Goal: Information Seeking & Learning: Learn about a topic

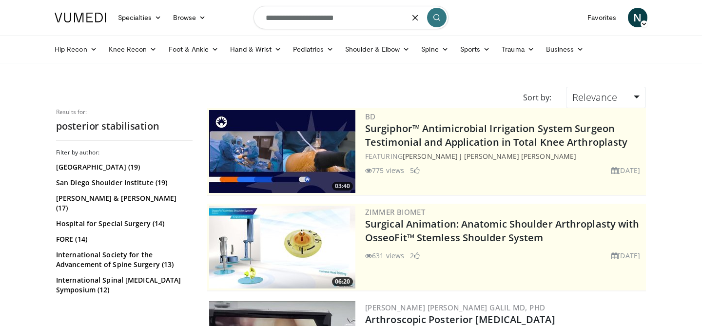
click at [302, 20] on input "**********" at bounding box center [350, 17] width 195 height 23
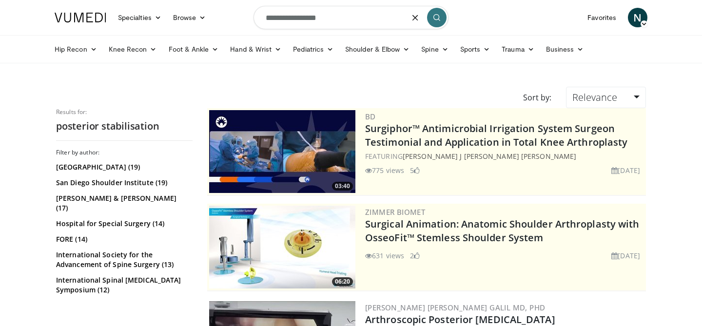
type input "**********"
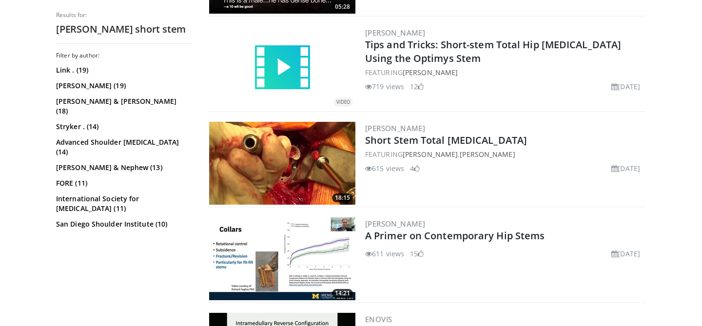
scroll to position [859, 0]
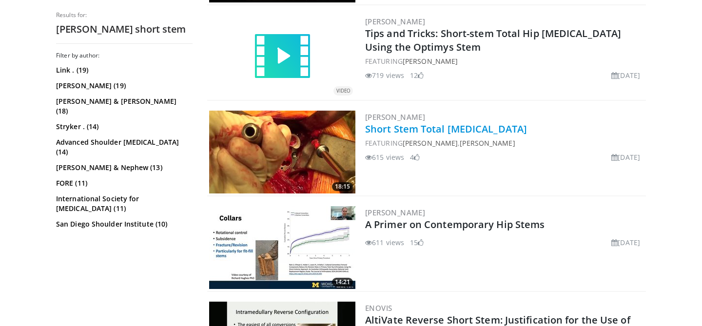
click at [527, 127] on link "Short Stem Total [MEDICAL_DATA]" at bounding box center [446, 128] width 162 height 13
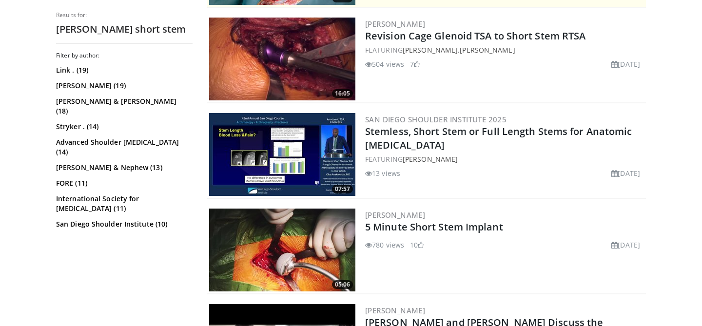
scroll to position [310, 0]
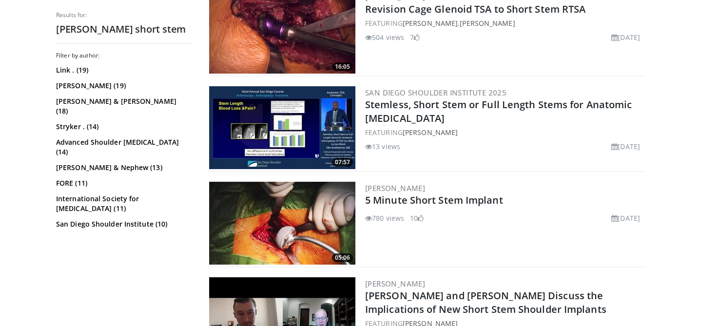
click at [260, 146] on img at bounding box center [282, 127] width 146 height 83
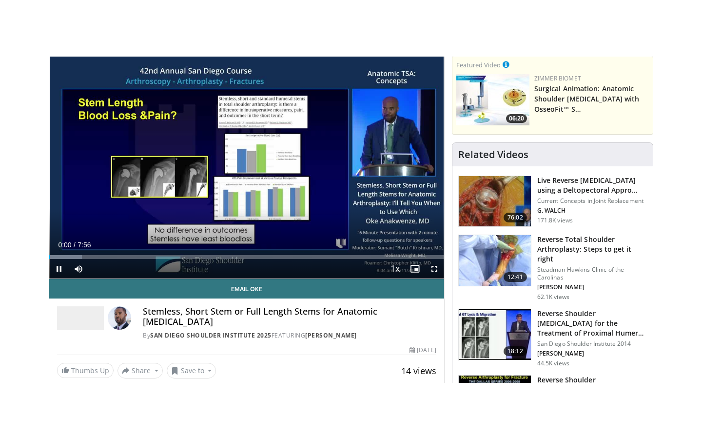
scroll to position [67, 0]
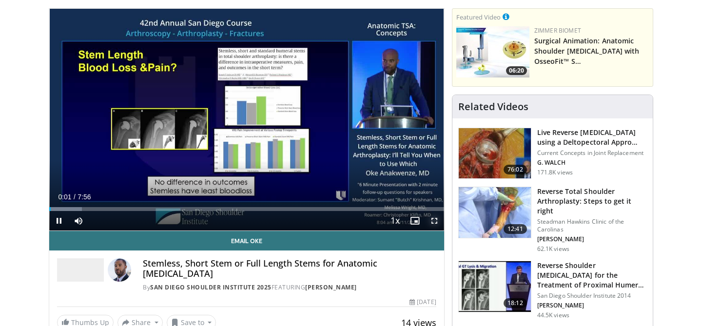
click at [429, 220] on span "Video Player" at bounding box center [433, 220] width 19 height 19
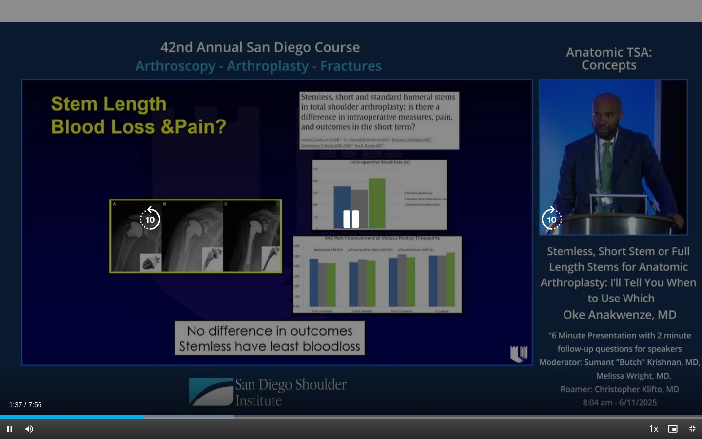
click at [482, 259] on div "10 seconds Tap to unmute" at bounding box center [351, 219] width 702 height 438
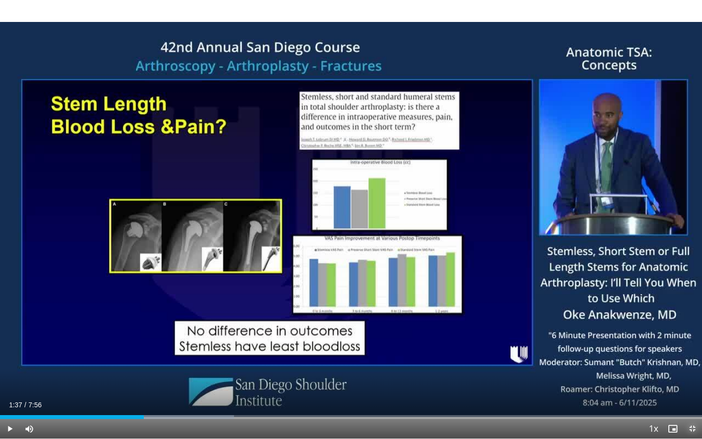
click at [693, 326] on span "Video Player" at bounding box center [691, 428] width 19 height 19
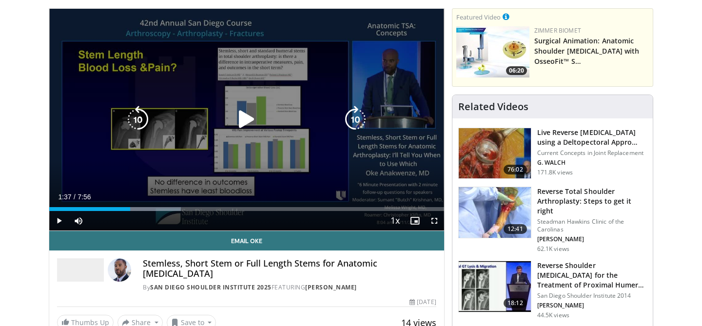
click at [280, 149] on div "10 seconds Tap to unmute" at bounding box center [246, 120] width 395 height 222
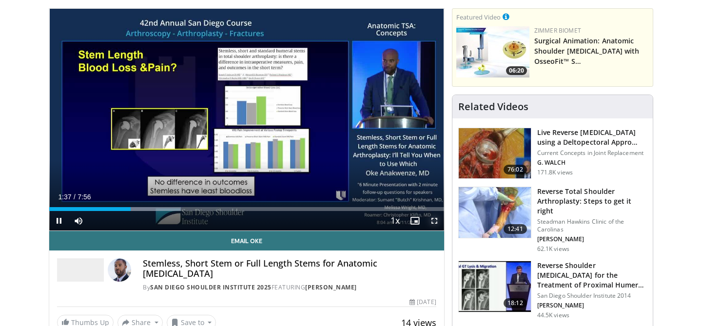
click at [435, 223] on span "Video Player" at bounding box center [433, 220] width 19 height 19
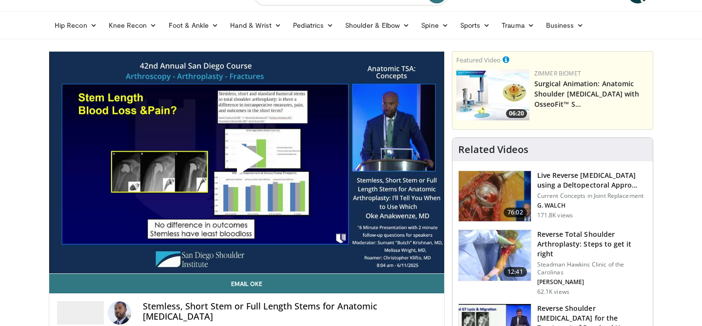
click at [247, 162] on span "Video Player" at bounding box center [247, 162] width 0 height 0
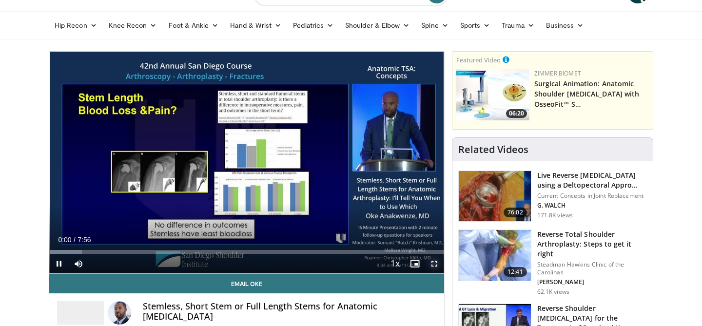
click at [435, 265] on span "Video Player" at bounding box center [433, 263] width 19 height 19
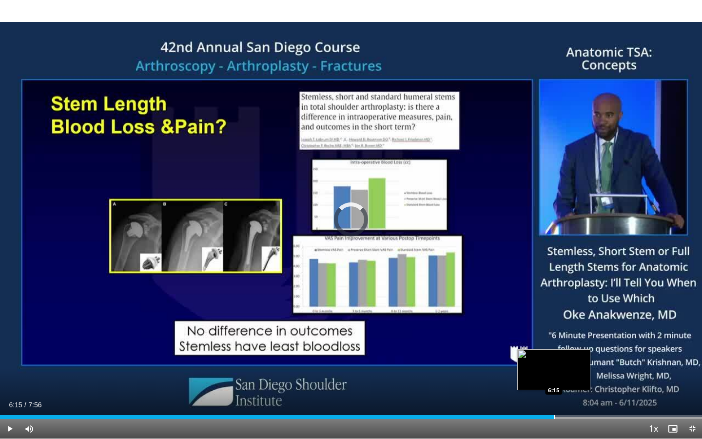
click at [554, 326] on div "Progress Bar" at bounding box center [554, 417] width 1 height 4
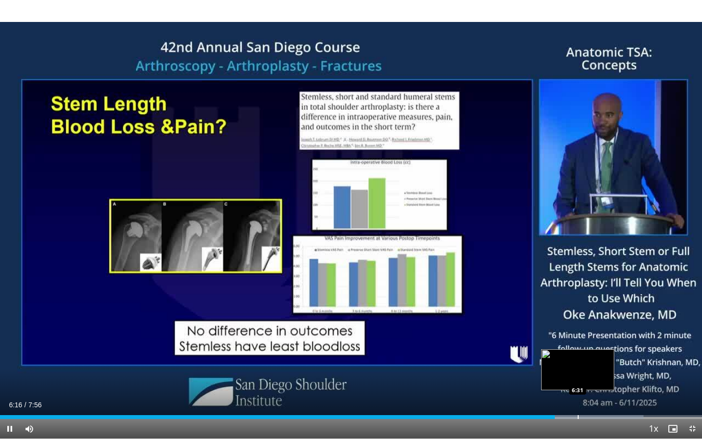
click at [577, 326] on div "Loaded : 91.67% 6:16 6:31" at bounding box center [351, 413] width 702 height 9
click at [594, 326] on div "Loaded : 95.84% 6:32 6:43" at bounding box center [351, 413] width 702 height 9
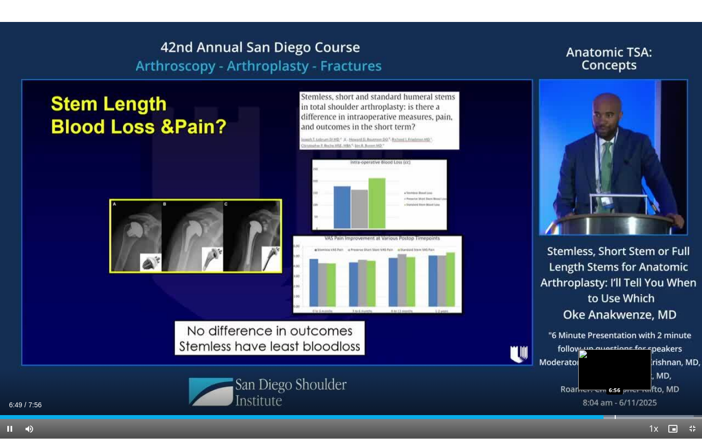
click at [615, 326] on div "Loaded : 98.82% 6:49 6:56" at bounding box center [351, 413] width 702 height 9
click at [630, 326] on div "Loaded : 100.00% 7:07 7:07" at bounding box center [351, 413] width 702 height 9
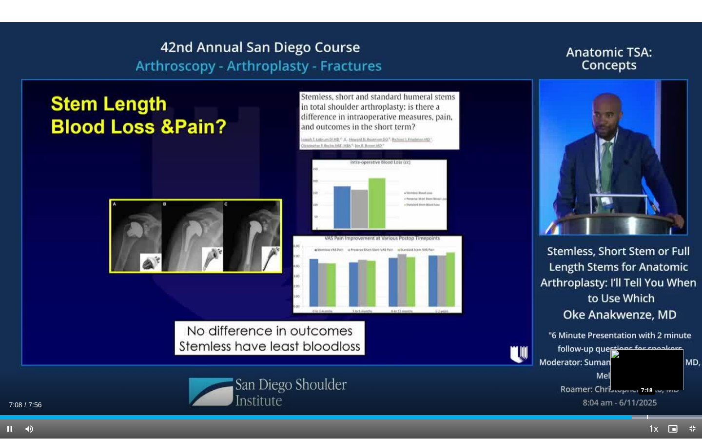
click at [646, 326] on div "Loaded : 100.00% 7:08 7:18" at bounding box center [351, 413] width 702 height 9
click at [659, 326] on div "Loaded : 100.00% 7:19 7:27" at bounding box center [351, 413] width 702 height 9
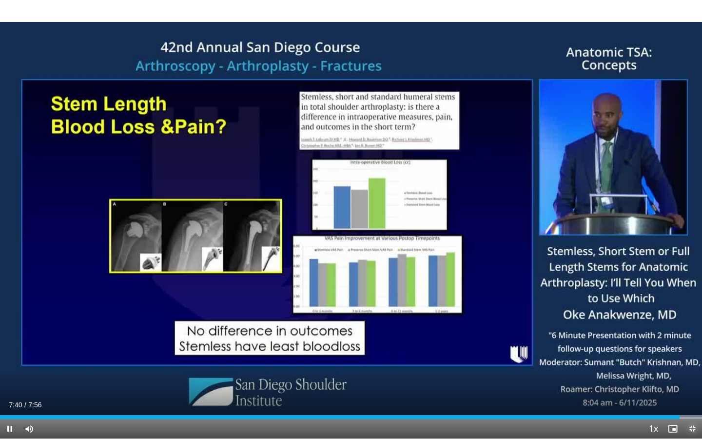
click at [687, 326] on span "Video Player" at bounding box center [691, 428] width 19 height 19
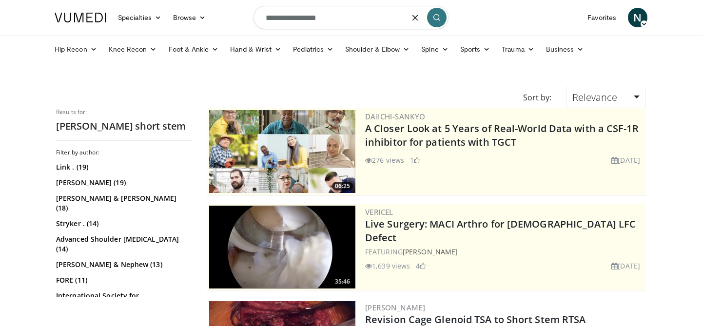
click at [282, 19] on input "**********" at bounding box center [350, 17] width 195 height 23
type input "**********"
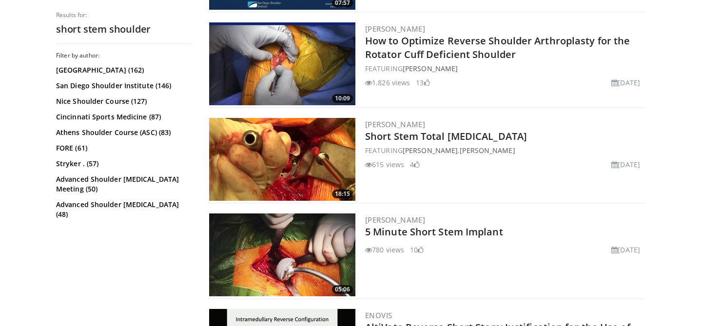
scroll to position [656, 0]
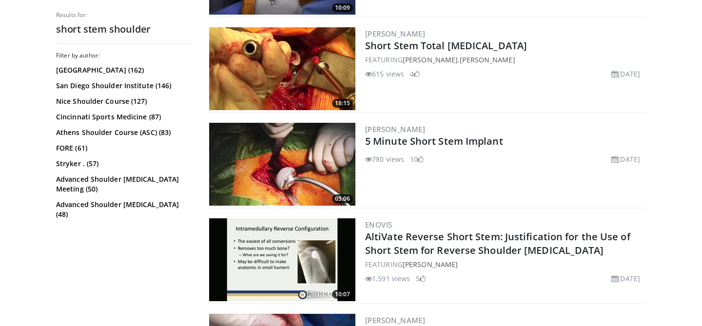
click at [286, 169] on img at bounding box center [282, 164] width 146 height 83
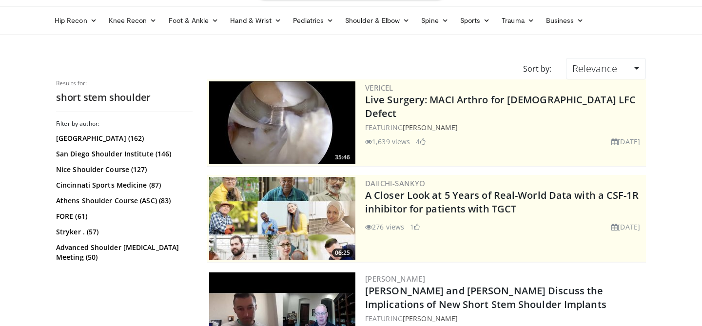
scroll to position [0, 0]
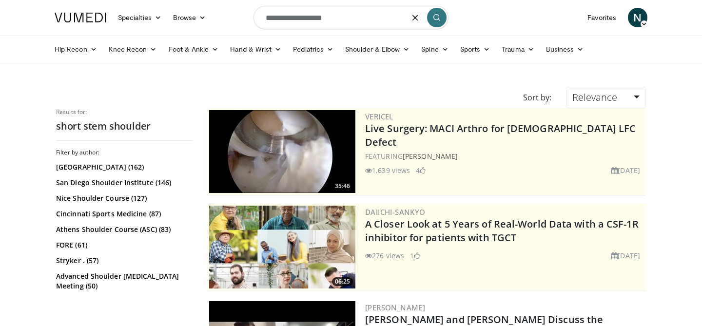
drag, startPoint x: 304, startPoint y: 17, endPoint x: 252, endPoint y: 14, distance: 51.7
click at [252, 14] on nav "Specialties Adult & Family Medicine Allergy, Asthma, Immunology Anesthesiology …" at bounding box center [351, 17] width 604 height 35
type input "**********"
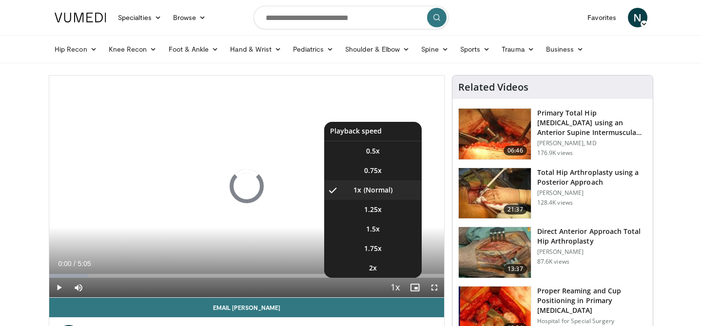
click at [401, 284] on span "Video Player" at bounding box center [395, 287] width 14 height 19
click at [389, 245] on li "1.75x" at bounding box center [372, 248] width 97 height 19
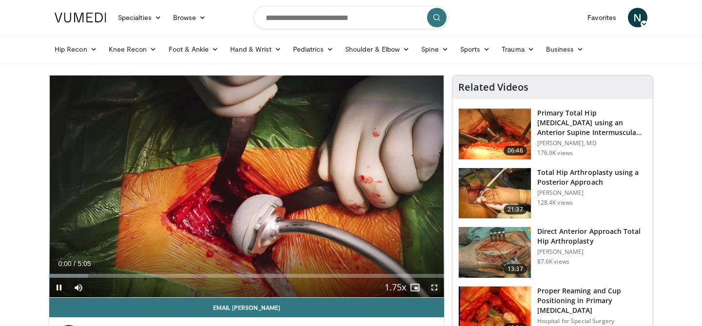
click at [436, 291] on span "Video Player" at bounding box center [433, 287] width 19 height 19
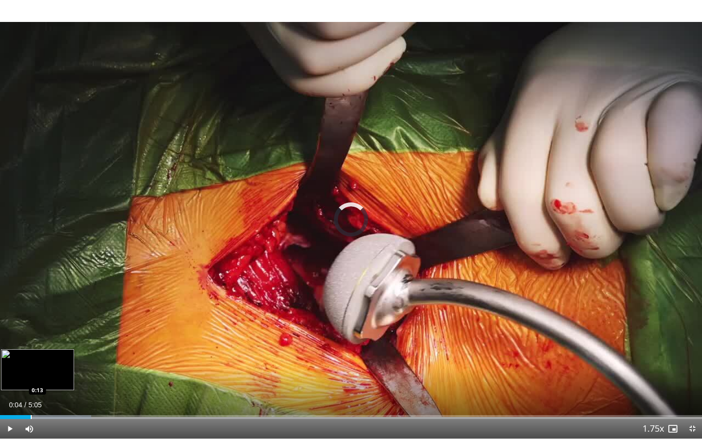
click at [31, 326] on div "Progress Bar" at bounding box center [31, 417] width 1 height 4
click at [54, 326] on div "Progress Bar" at bounding box center [54, 417] width 1 height 4
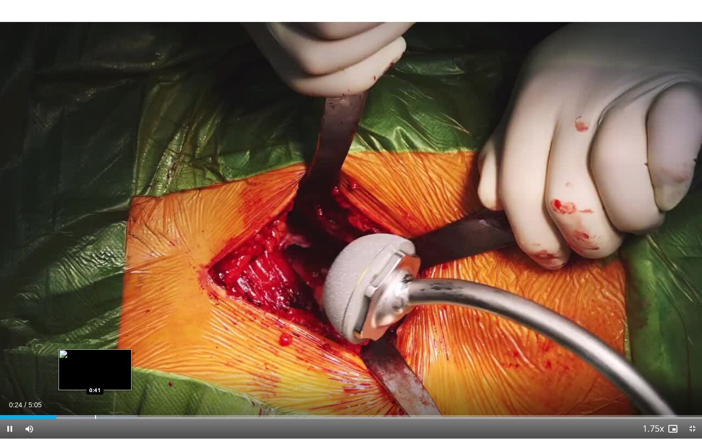
click at [95, 326] on div "Loaded : 19.64% 0:24 0:41" at bounding box center [351, 413] width 702 height 9
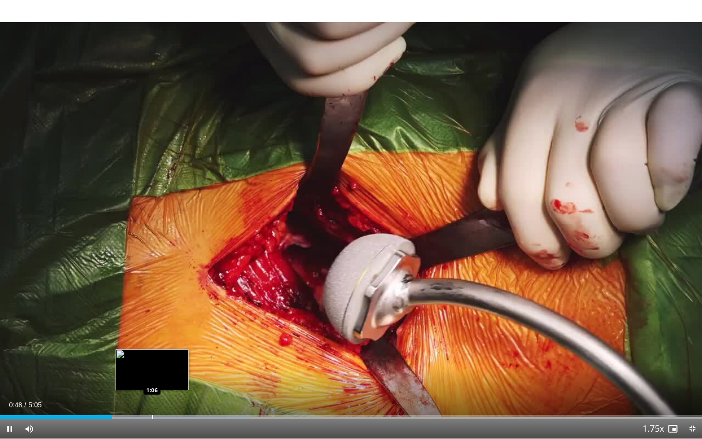
click at [152, 326] on div "Progress Bar" at bounding box center [152, 417] width 1 height 4
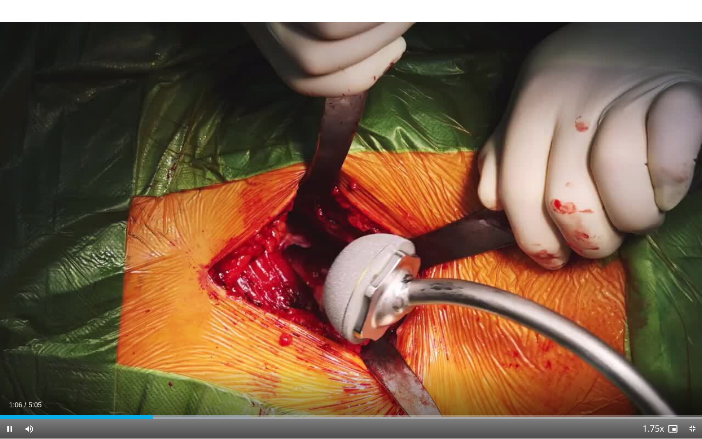
click at [269, 326] on div "10 seconds Tap to unmute" at bounding box center [351, 219] width 702 height 438
click at [454, 326] on div "Progress Bar" at bounding box center [453, 417] width 1 height 4
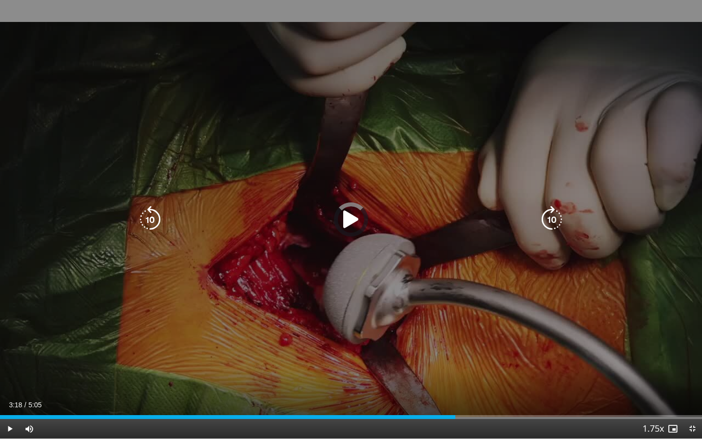
click at [673, 326] on div "10 seconds Tap to unmute" at bounding box center [351, 219] width 702 height 438
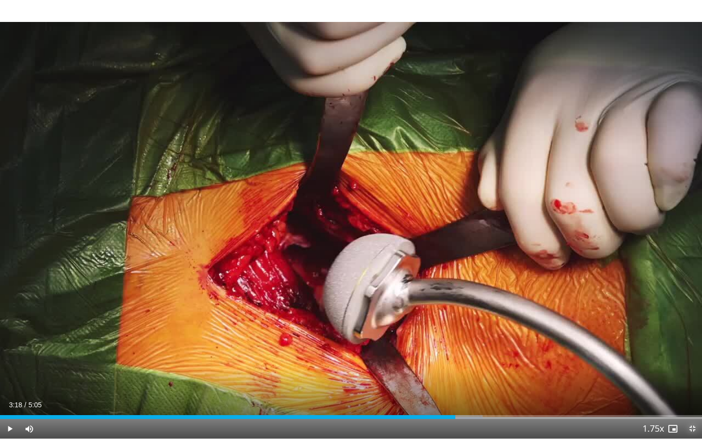
click at [692, 326] on span "Video Player" at bounding box center [691, 428] width 19 height 19
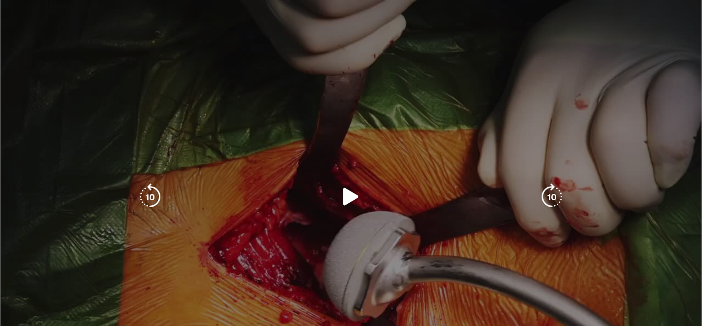
scroll to position [126, 0]
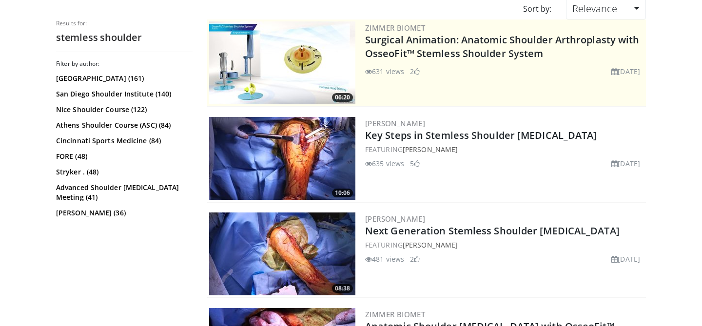
scroll to position [91, 0]
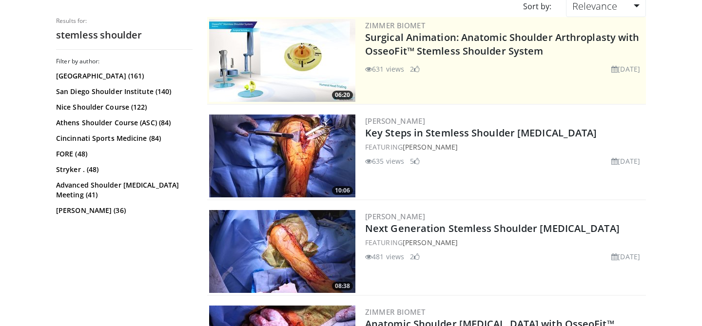
click at [291, 149] on img at bounding box center [282, 156] width 146 height 83
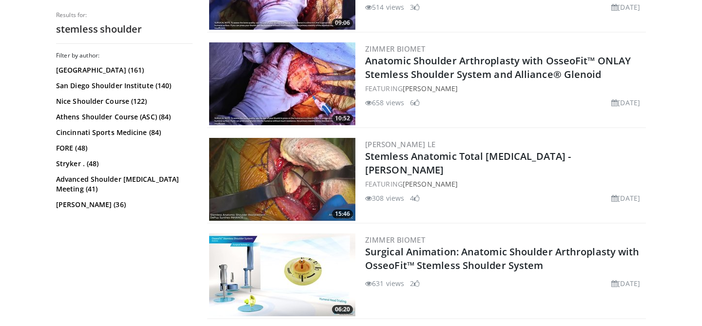
scroll to position [451, 0]
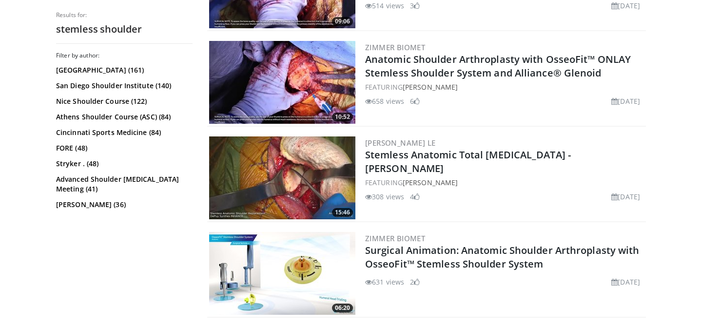
click at [494, 165] on h2 "Stemless Anatomic Total [MEDICAL_DATA] - [PERSON_NAME]" at bounding box center [504, 161] width 279 height 27
click at [515, 158] on link "Stemless Anatomic Total [MEDICAL_DATA] - [PERSON_NAME]" at bounding box center [468, 161] width 206 height 27
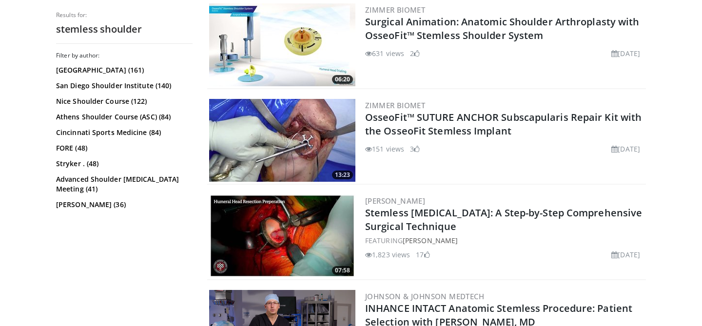
scroll to position [686, 0]
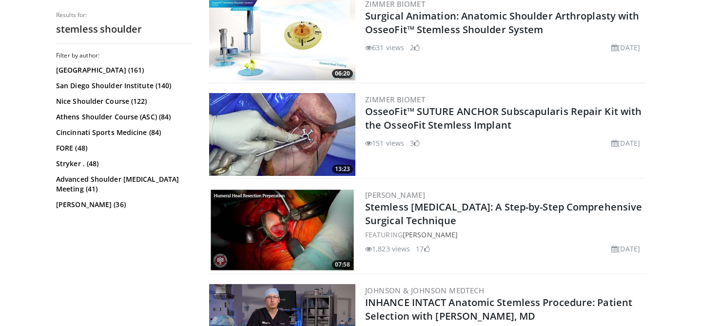
click at [278, 221] on img at bounding box center [282, 230] width 146 height 83
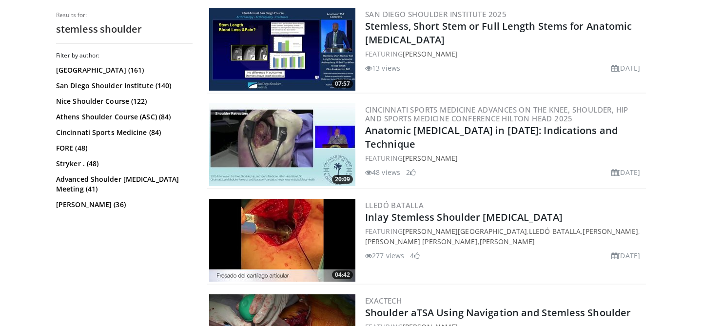
scroll to position [1185, 0]
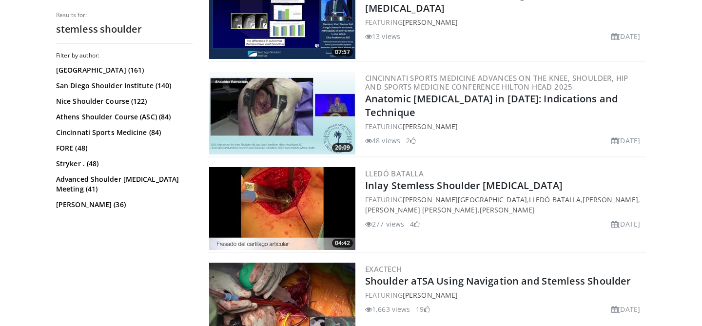
click at [273, 242] on img at bounding box center [282, 208] width 146 height 83
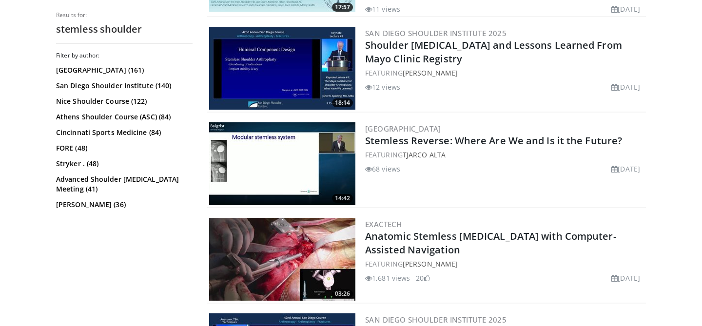
scroll to position [1769, 0]
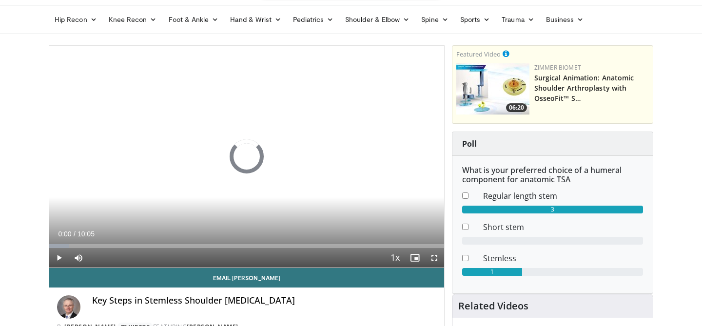
scroll to position [36, 0]
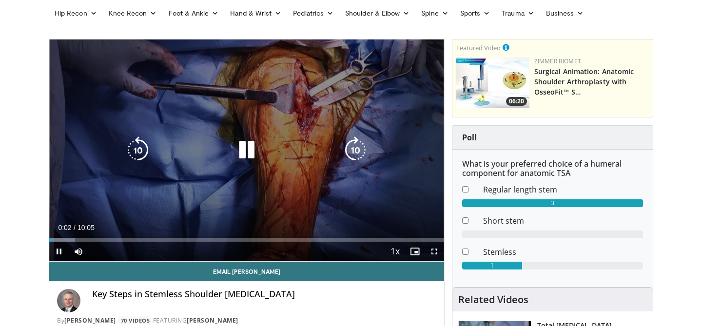
click at [354, 149] on icon "Video Player" at bounding box center [355, 149] width 27 height 27
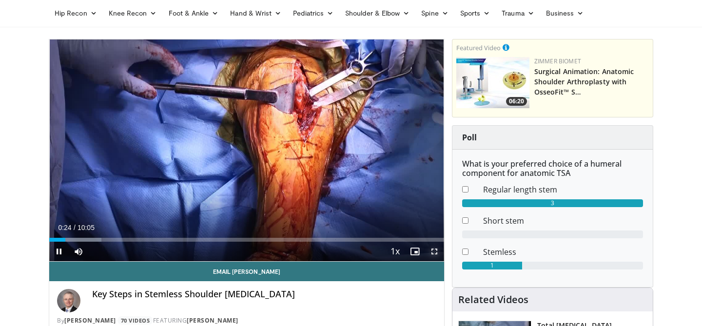
click at [437, 252] on span "Video Player" at bounding box center [433, 251] width 19 height 19
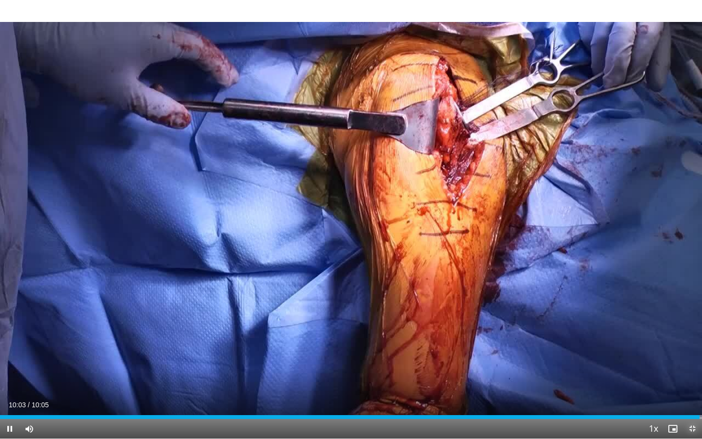
click at [692, 326] on span "Video Player" at bounding box center [691, 428] width 19 height 19
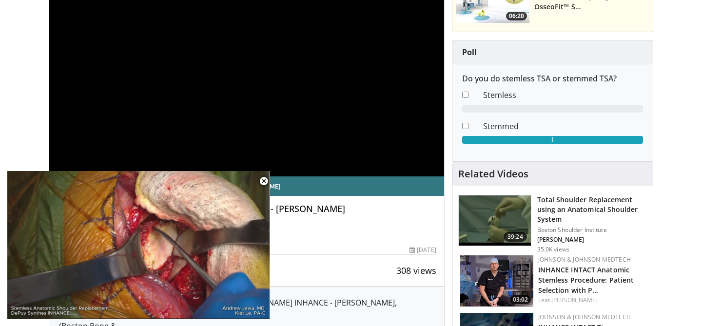
scroll to position [149, 0]
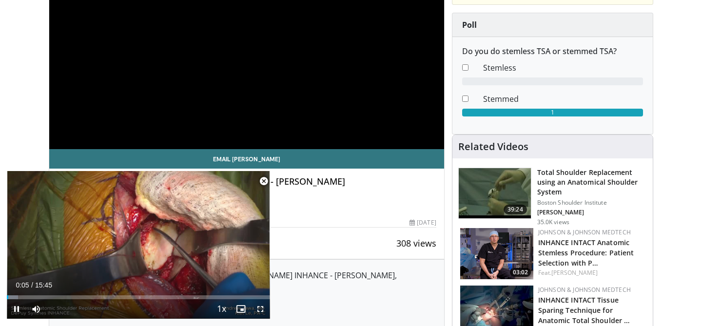
click at [263, 182] on span "Video Player" at bounding box center [263, 181] width 19 height 19
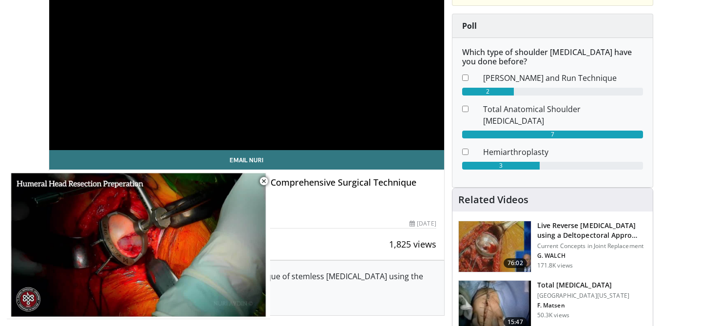
scroll to position [176, 0]
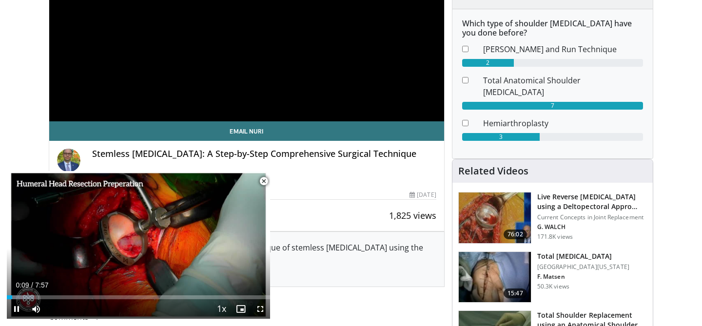
click at [263, 180] on span "Video Player" at bounding box center [263, 181] width 19 height 19
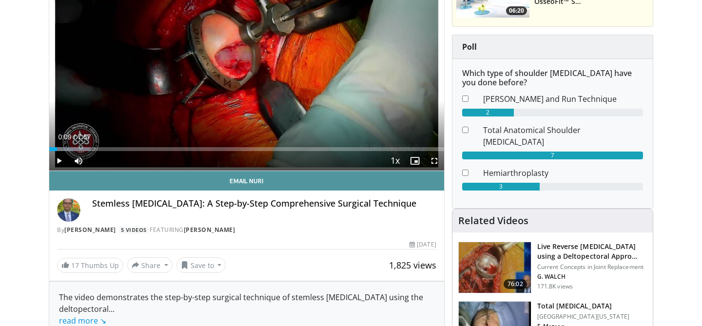
scroll to position [196, 0]
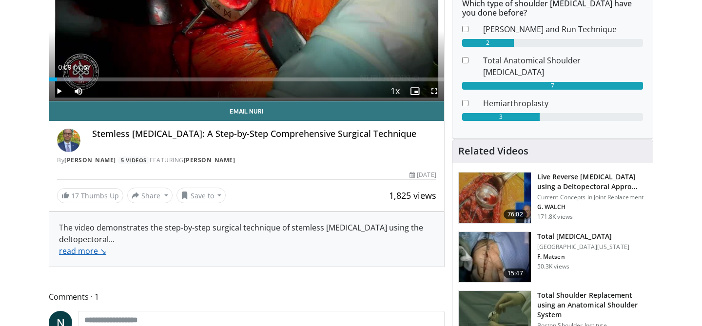
click at [96, 253] on link "read more ↘" at bounding box center [82, 251] width 47 height 11
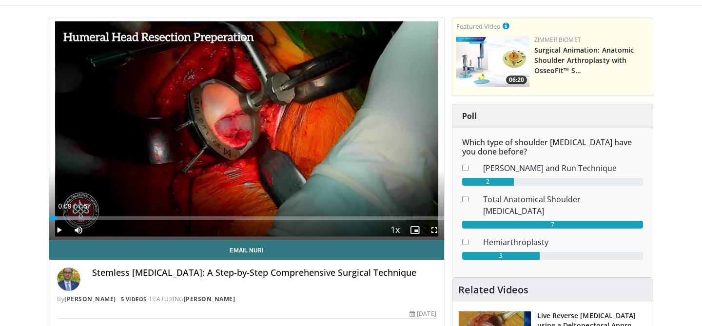
scroll to position [37, 0]
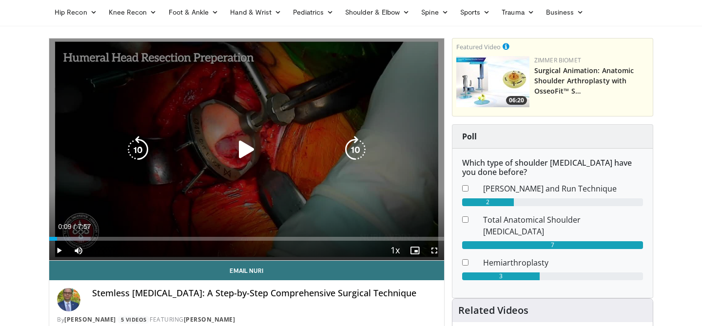
click at [273, 118] on div "10 seconds Tap to unmute" at bounding box center [246, 150] width 395 height 222
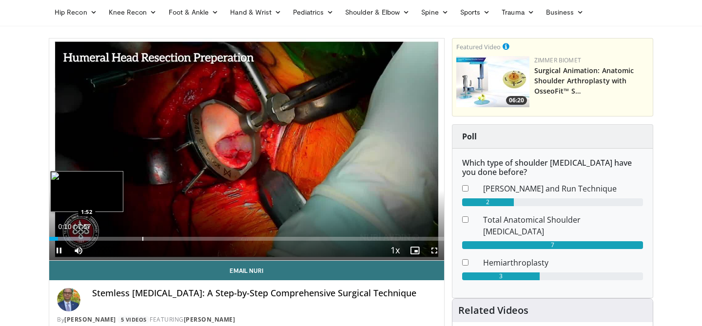
click at [80, 232] on div "Loaded : 10.48% 0:10 1:52" at bounding box center [246, 236] width 395 height 9
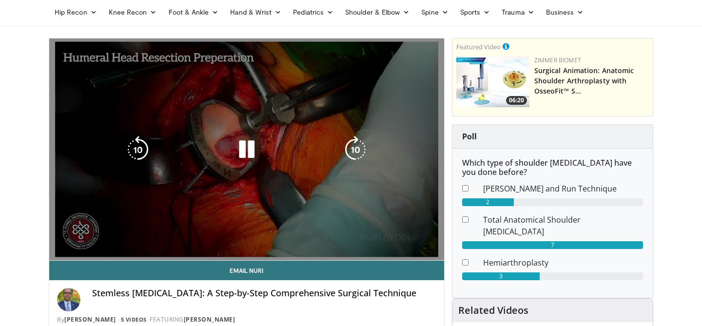
click at [97, 251] on div "Loaded : 12.54% 0:37 0:37" at bounding box center [246, 255] width 395 height 9
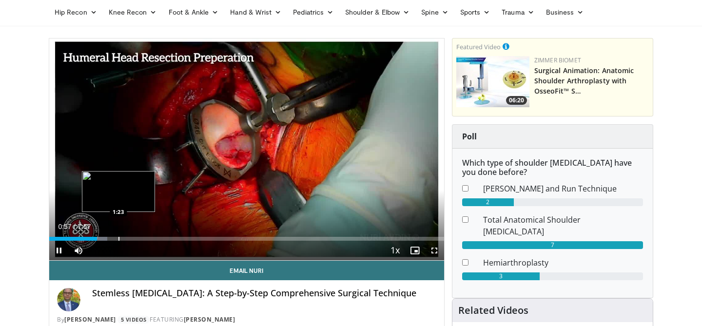
click at [118, 235] on div "Loaded : 14.67% 0:58 1:23" at bounding box center [246, 236] width 395 height 9
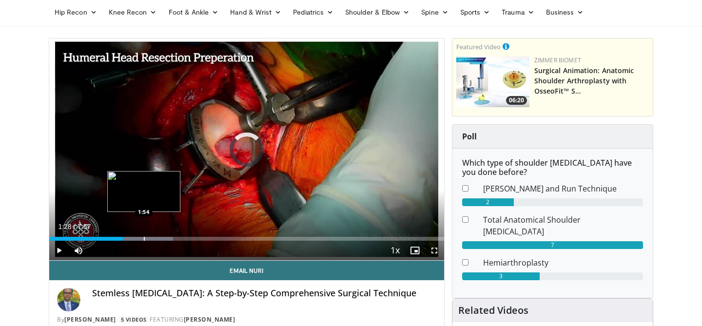
click at [144, 237] on div "Progress Bar" at bounding box center [144, 239] width 1 height 4
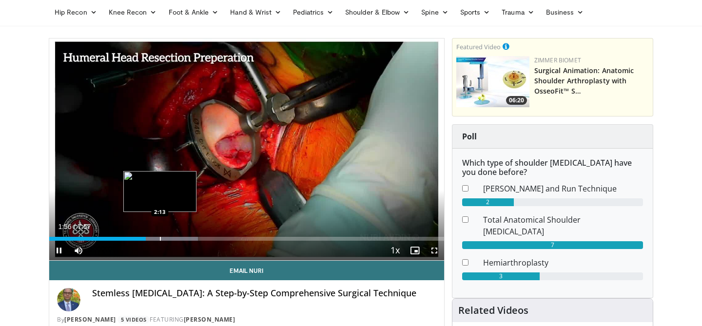
click at [159, 237] on div "Progress Bar" at bounding box center [158, 239] width 77 height 4
click at [178, 237] on div "Progress Bar" at bounding box center [178, 239] width 1 height 4
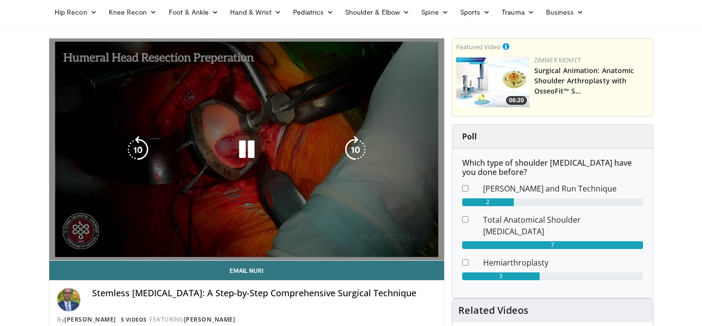
click at [166, 238] on video-js "**********" at bounding box center [246, 150] width 395 height 222
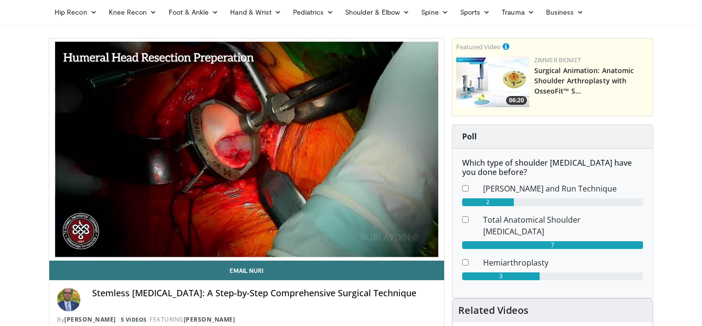
click at [178, 256] on div "Progress Bar" at bounding box center [178, 258] width 1 height 4
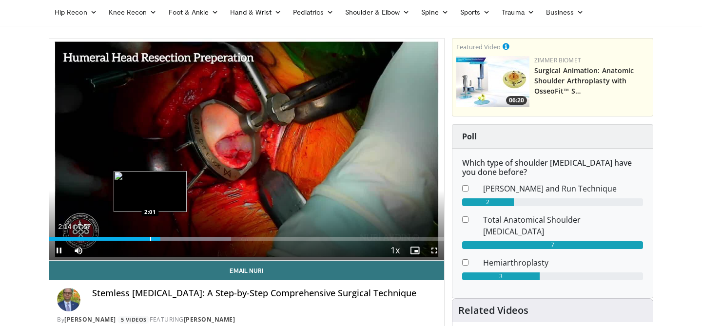
click at [150, 240] on div "Progress Bar" at bounding box center [150, 239] width 1 height 4
click at [136, 240] on div "2:01" at bounding box center [99, 239] width 101 height 4
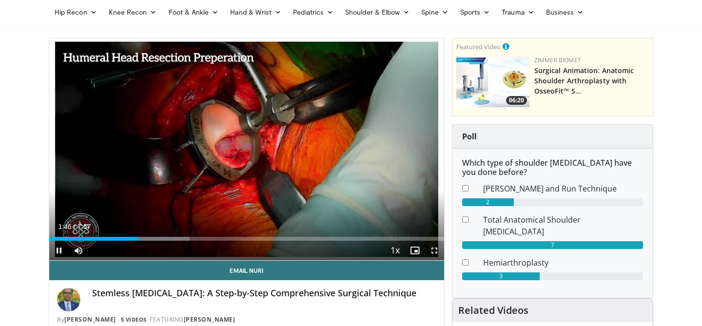
click at [120, 241] on div "Current Time 1:46 / Duration 7:57 Pause Skip Backward Skip Forward Mute Loaded …" at bounding box center [246, 250] width 395 height 19
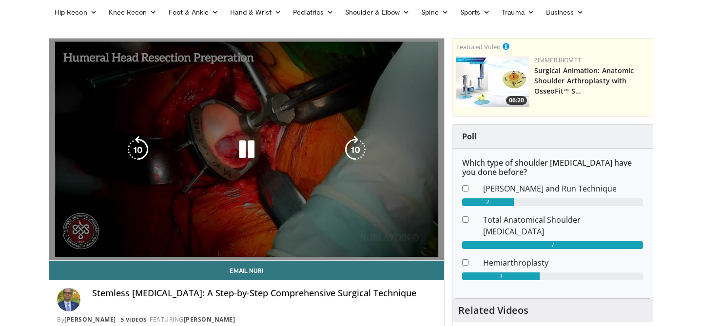
click at [119, 237] on video-js "**********" at bounding box center [246, 150] width 395 height 222
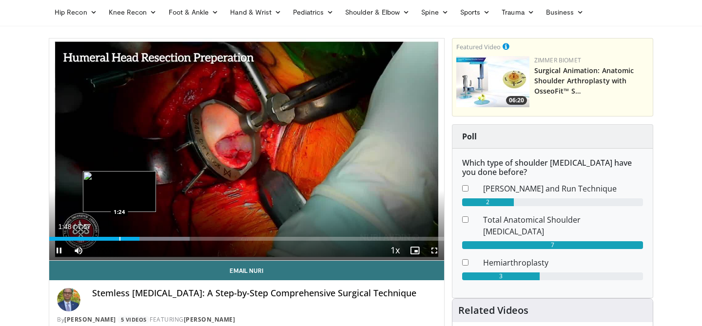
click at [120, 240] on div "Progress Bar" at bounding box center [119, 239] width 1 height 4
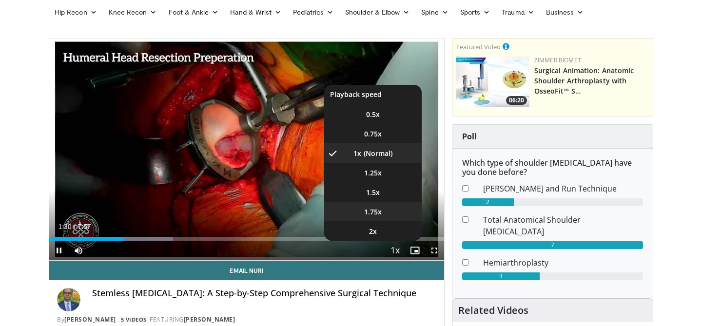
click at [388, 218] on li "1.75x" at bounding box center [372, 211] width 97 height 19
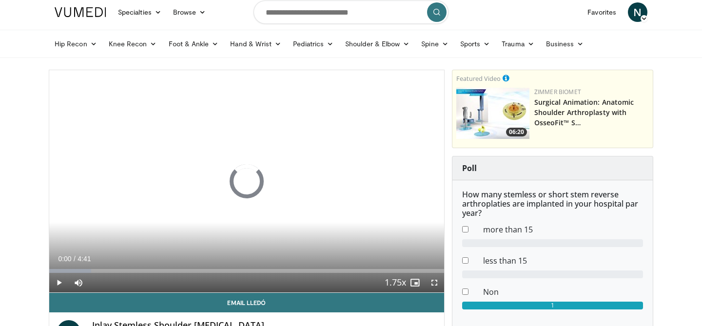
scroll to position [6, 0]
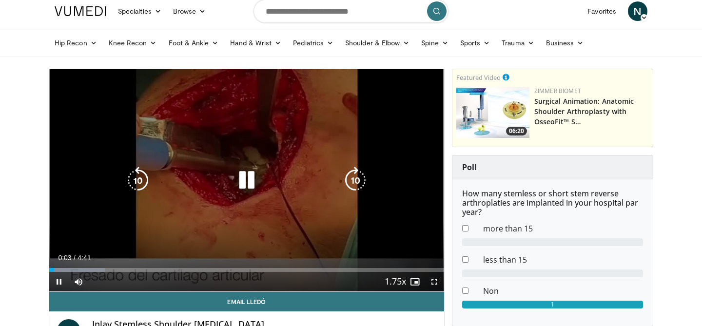
click at [343, 189] on icon "Video Player" at bounding box center [355, 180] width 27 height 27
click at [351, 182] on icon "Video Player" at bounding box center [355, 180] width 27 height 27
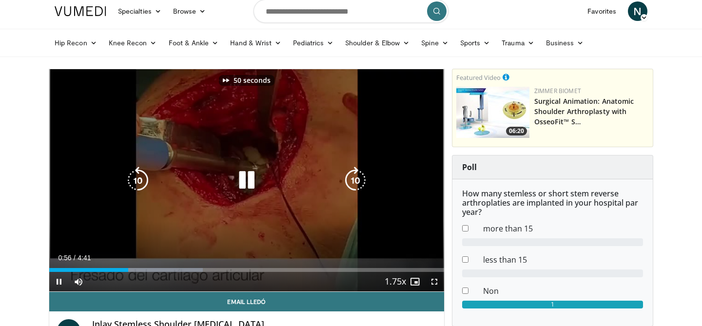
click at [351, 182] on icon "Video Player" at bounding box center [355, 180] width 27 height 27
